Goal: Transaction & Acquisition: Book appointment/travel/reservation

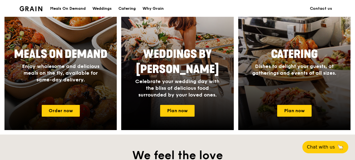
scroll to position [261, 0]
click at [57, 110] on link "Order now" at bounding box center [61, 111] width 38 height 12
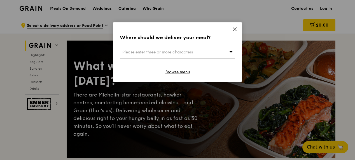
click at [215, 53] on div "Please enter three or more characters" at bounding box center [177, 52] width 115 height 13
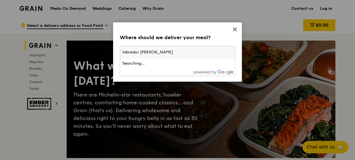
type input "labrador tower"
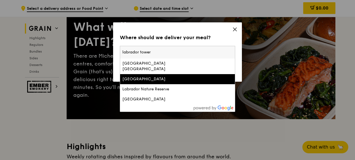
scroll to position [37, 0]
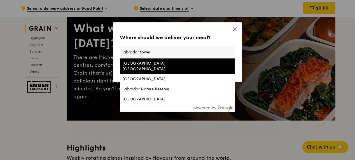
click at [178, 52] on input "labrador tower" at bounding box center [177, 52] width 115 height 12
click at [167, 63] on div "Labrador Park Mrt Station" at bounding box center [163, 66] width 83 height 11
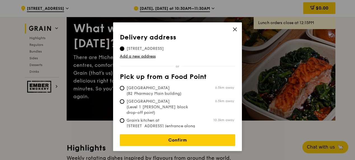
click at [237, 25] on div "Delivery address Pick up from a Food Point Delivery address 701 Telok Blangah R…" at bounding box center [177, 86] width 129 height 129
click at [236, 31] on icon at bounding box center [234, 29] width 3 height 3
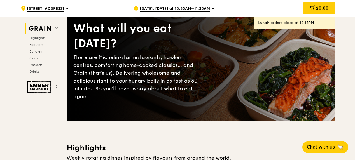
click at [63, 4] on div ".cls-1 { fill: none; stroke: #fff; stroke-linecap: round; stroke-linejoin: roun…" at bounding box center [73, 8] width 104 height 17
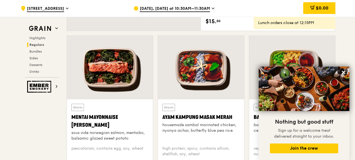
scroll to position [486, 0]
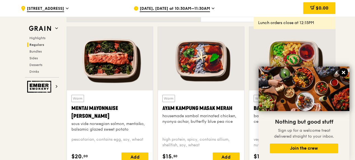
click at [343, 74] on icon at bounding box center [343, 72] width 3 height 3
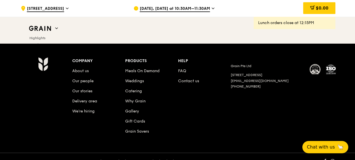
scroll to position [2363, 0]
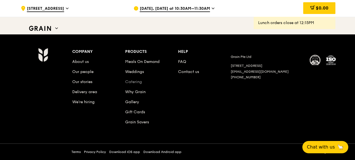
click at [134, 80] on link "Catering" at bounding box center [133, 81] width 17 height 5
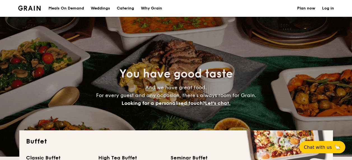
select select
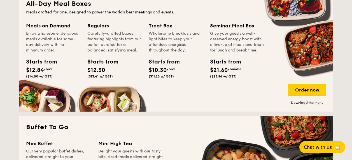
scroll to position [299, 0]
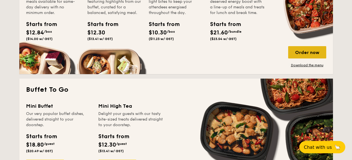
click at [316, 55] on div "Order now" at bounding box center [307, 52] width 38 height 12
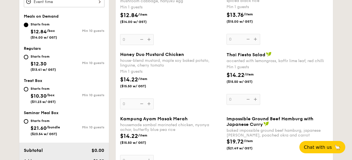
scroll to position [130, 0]
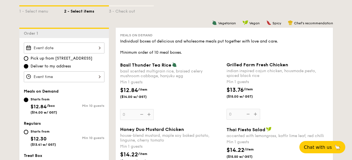
click at [96, 72] on input "Basil Thunder Tea [PERSON_NAME] scented multigrain rice, braised celery mushroo…" at bounding box center [64, 76] width 81 height 11
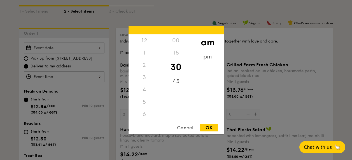
scroll to position [62, 0]
click at [73, 100] on div at bounding box center [176, 80] width 352 height 160
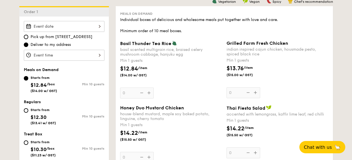
scroll to position [205, 0]
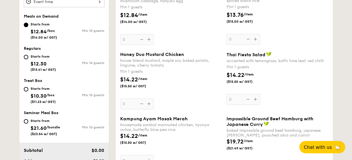
click at [66, 63] on div "Min 10 guests" at bounding box center [84, 63] width 40 height 4
click at [28, 59] on input "Starts from $12.30 ($13.41 w/ GST) Min 10 guests" at bounding box center [26, 57] width 4 height 4
radio input "true"
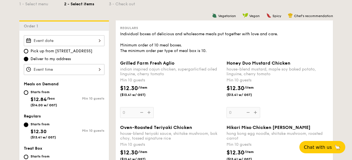
scroll to position [130, 0]
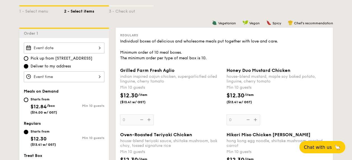
click at [83, 50] on input "Grilled Farm Fresh Aglio indian inspired cajun chicken, supergarlicfied oiled l…" at bounding box center [64, 48] width 81 height 11
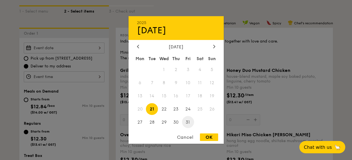
click at [189, 118] on span "31" at bounding box center [188, 122] width 12 height 12
click at [208, 139] on div "OK" at bounding box center [209, 138] width 18 height 8
type input "[DATE]"
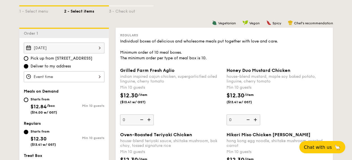
click at [211, 138] on div "OK" at bounding box center [209, 138] width 18 height 8
click at [77, 78] on input "Grilled Farm Fresh Aglio indian inspired cajun chicken, supergarlicfied oiled l…" at bounding box center [64, 76] width 81 height 11
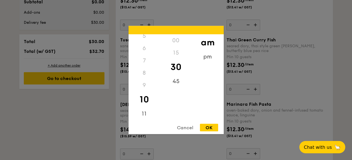
scroll to position [355, 0]
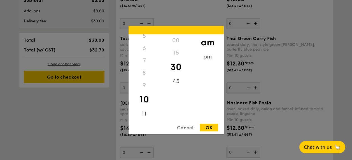
drag, startPoint x: 145, startPoint y: 101, endPoint x: 146, endPoint y: 65, distance: 36.1
click at [146, 63] on div "12 1 2 3 4 5 6 7 8 9 10 11" at bounding box center [144, 76] width 32 height 85
click at [144, 113] on div "11" at bounding box center [144, 116] width 32 height 16
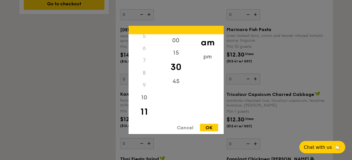
scroll to position [430, 0]
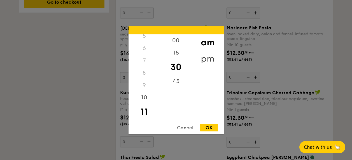
click at [205, 59] on div "pm" at bounding box center [208, 59] width 32 height 16
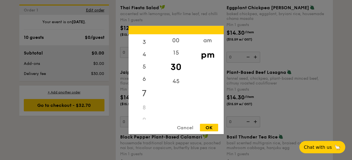
scroll to position [0, 0]
click at [145, 39] on div "12" at bounding box center [144, 42] width 32 height 16
click at [179, 43] on div "00" at bounding box center [176, 42] width 32 height 16
click at [211, 126] on div "OK" at bounding box center [209, 128] width 18 height 8
type input "12:00PM"
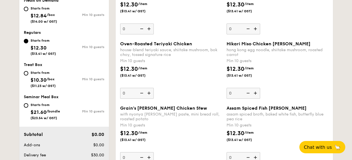
scroll to position [130, 0]
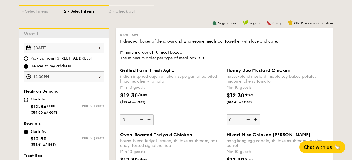
drag, startPoint x: 217, startPoint y: 59, endPoint x: 234, endPoint y: 35, distance: 30.1
click at [234, 35] on div "Regulars Individual boxes of delicious and wholesome meals put together with lo…" at bounding box center [224, 46] width 208 height 29
click at [197, 52] on div "Individual boxes of delicious and wholesome meals put together with love and ca…" at bounding box center [224, 50] width 208 height 22
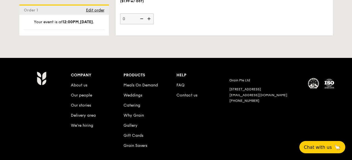
scroll to position [1612, 0]
